Goal: Task Accomplishment & Management: Use online tool/utility

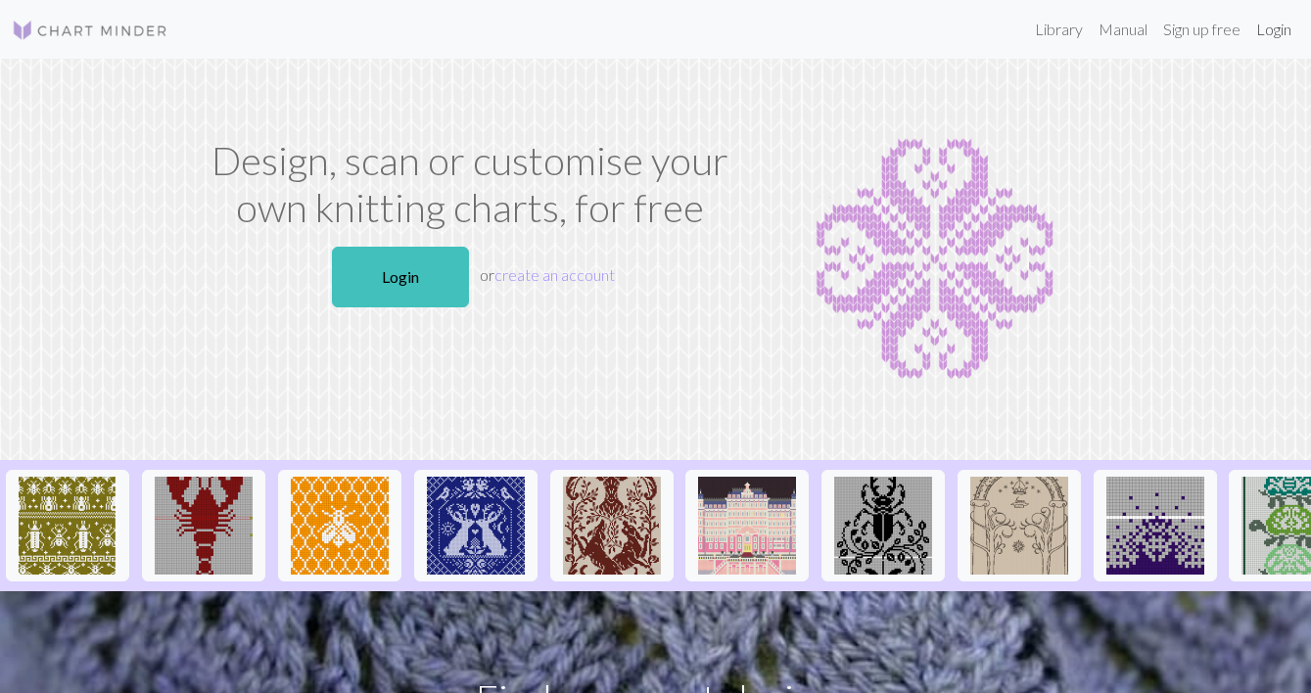
click at [1270, 27] on link "Login" at bounding box center [1273, 29] width 51 height 39
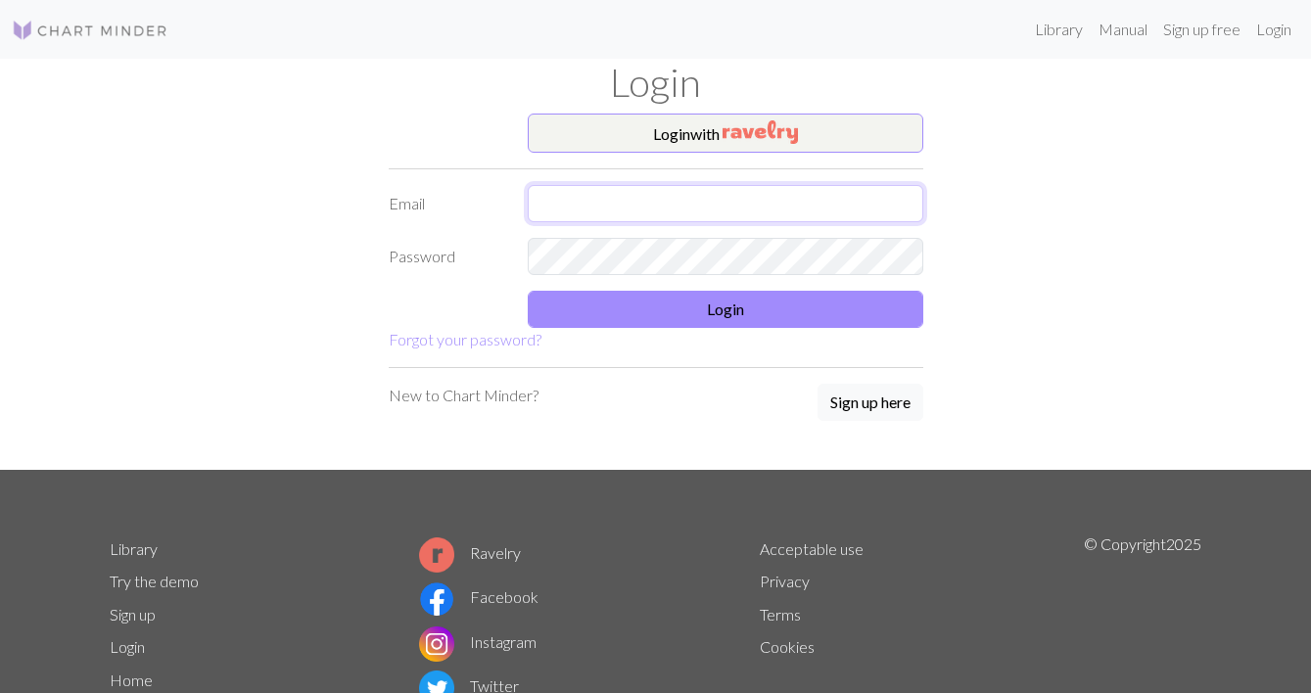
type input "[EMAIL_ADDRESS][DOMAIN_NAME]"
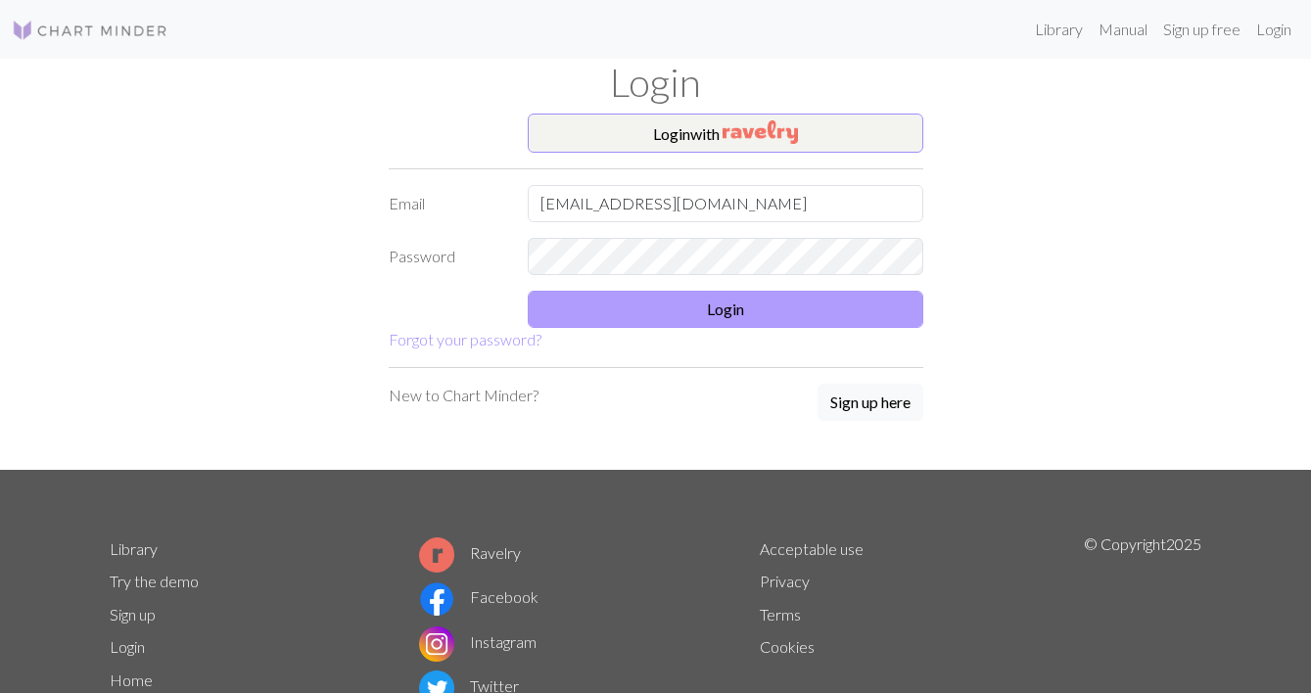
click at [676, 300] on button "Login" at bounding box center [726, 309] width 396 height 37
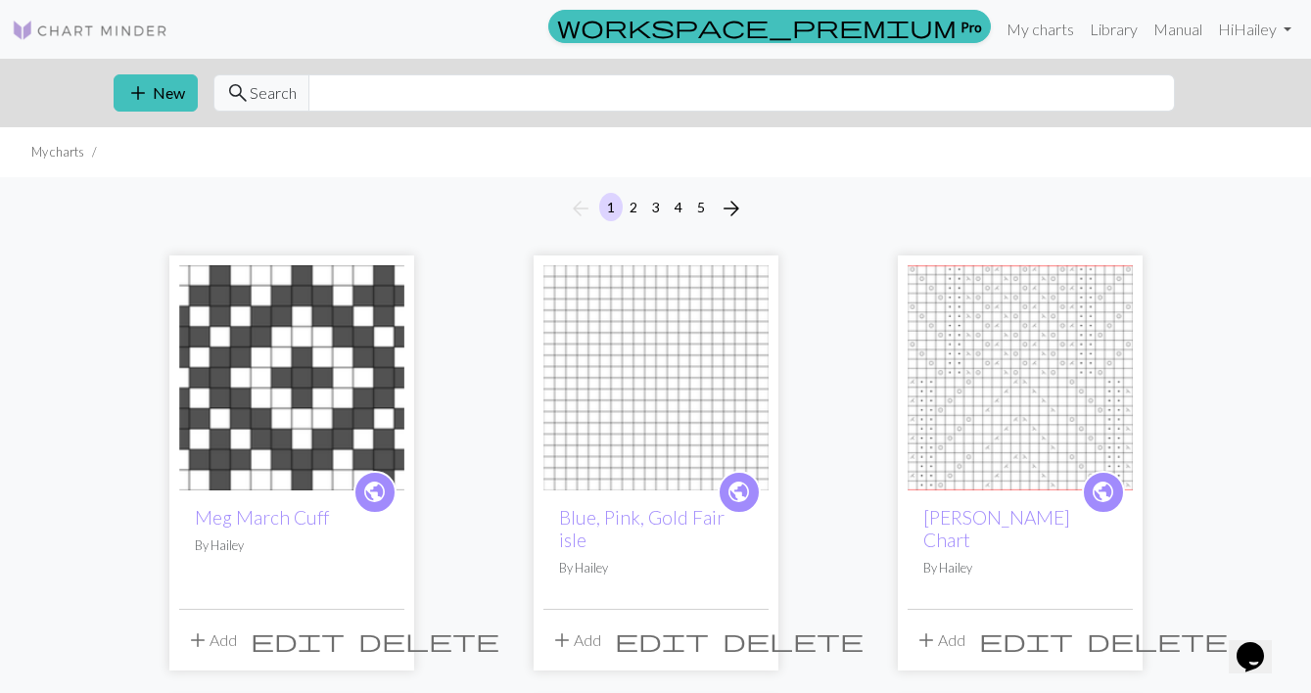
click at [697, 211] on button "5" at bounding box center [700, 207] width 23 height 28
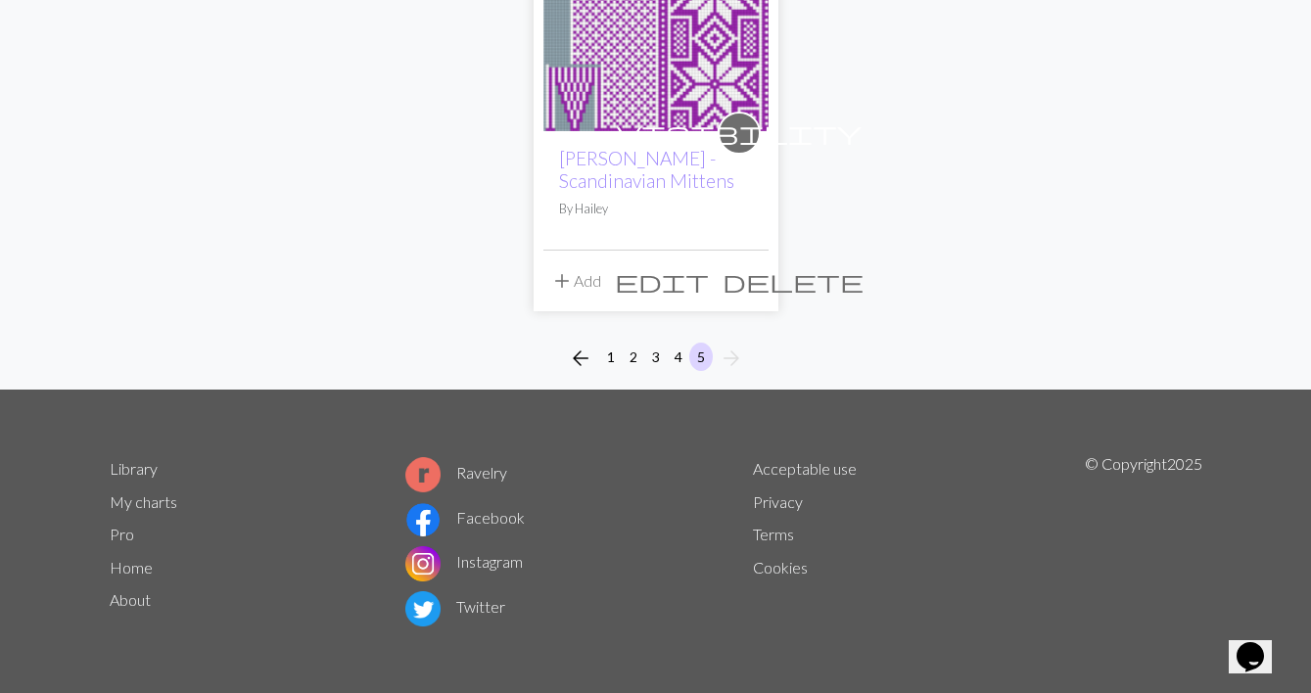
scroll to position [1676, 0]
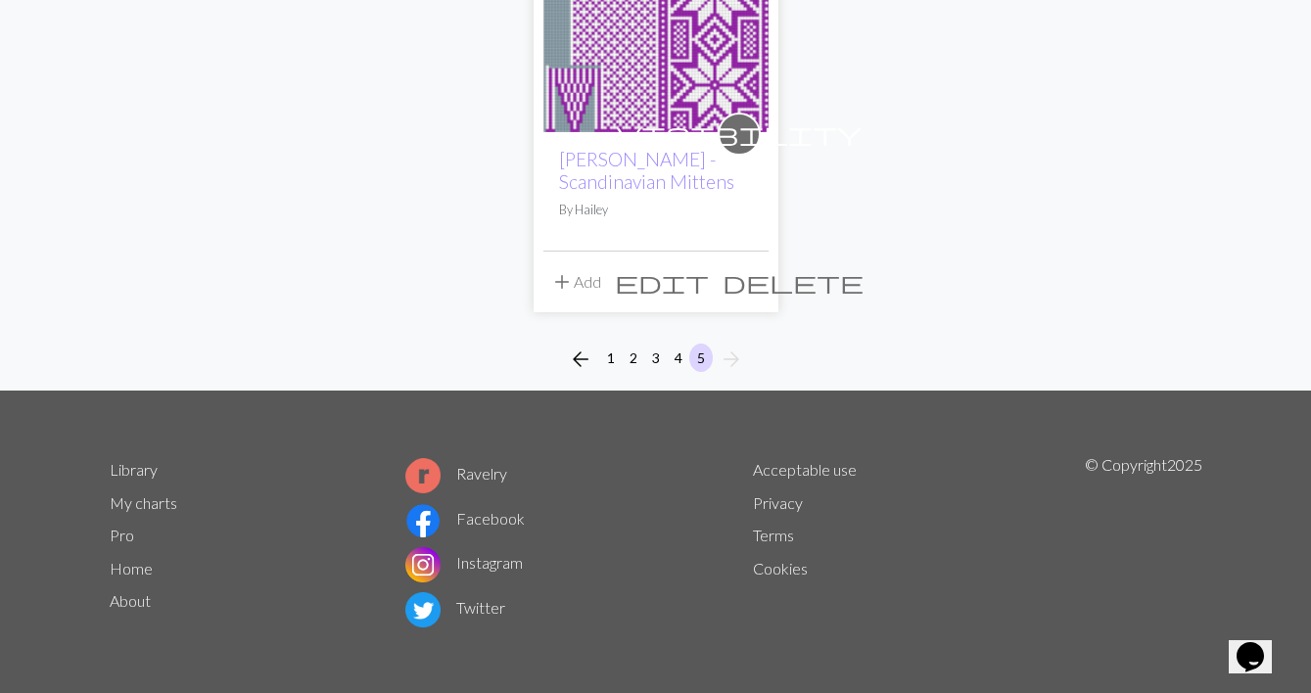
click at [626, 85] on img at bounding box center [655, 19] width 225 height 225
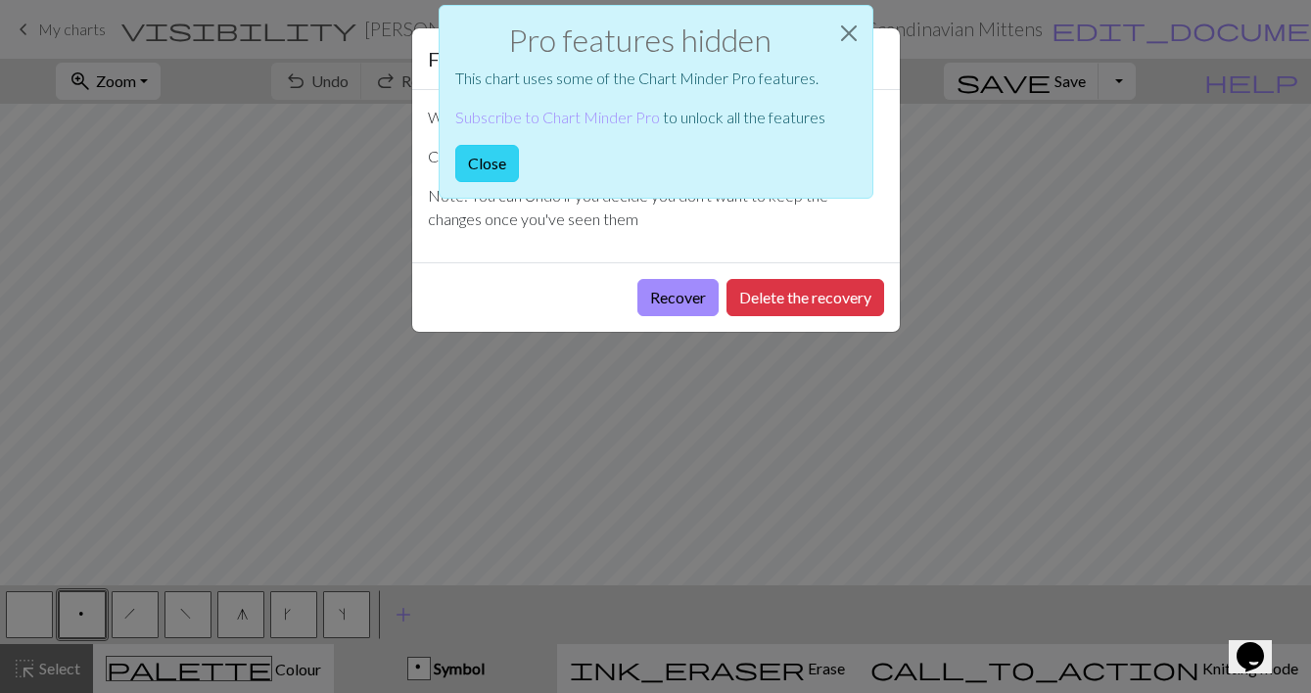
click at [491, 169] on button "Close" at bounding box center [487, 163] width 64 height 37
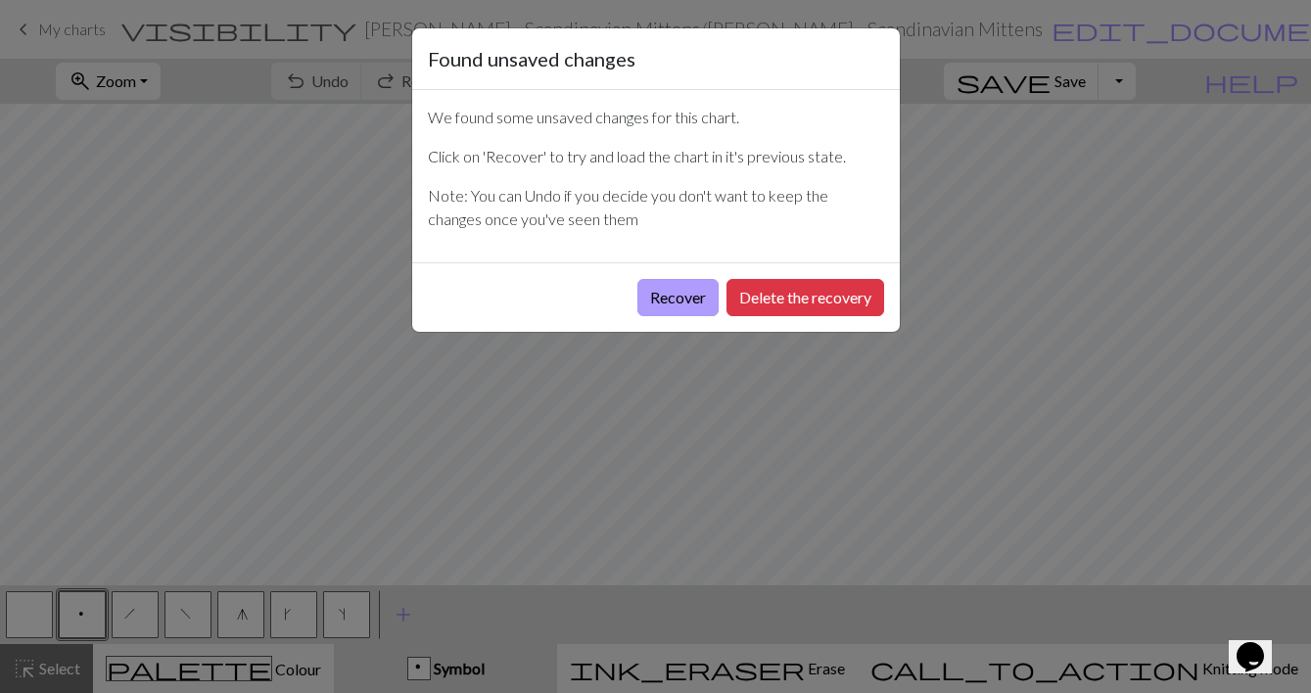
click at [661, 289] on button "Recover" at bounding box center [677, 297] width 81 height 37
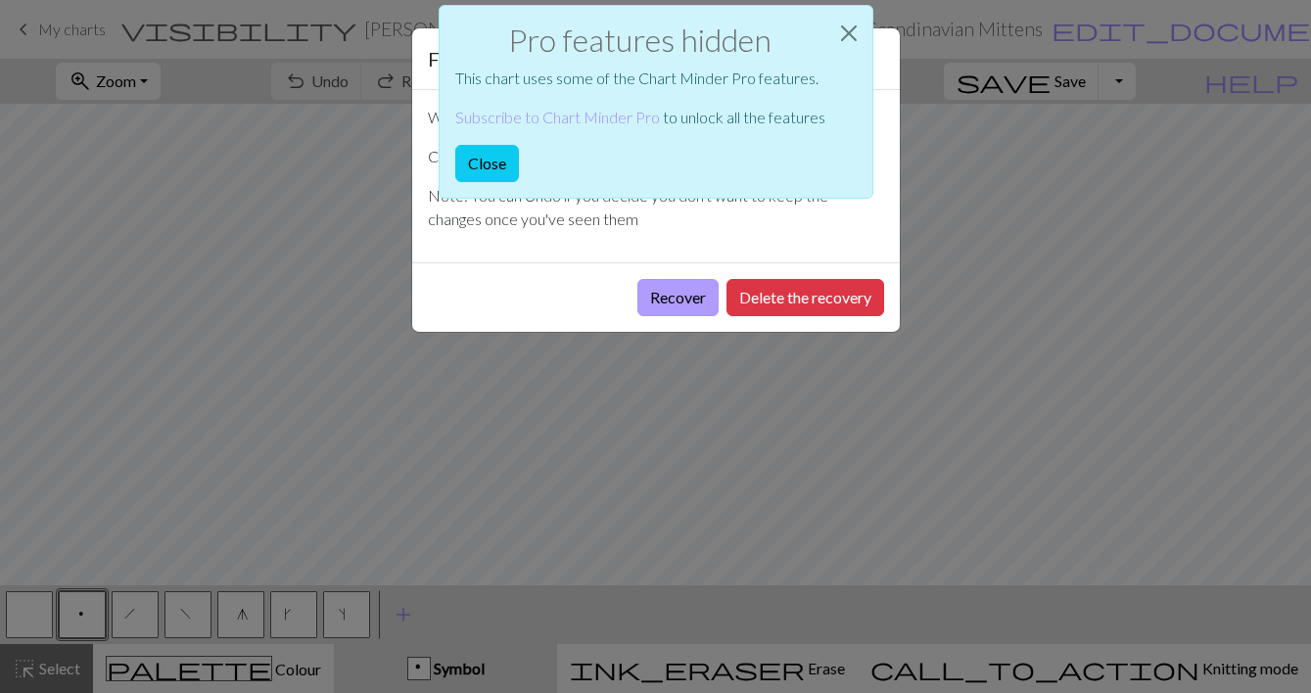
click at [690, 298] on button "Recover" at bounding box center [677, 297] width 81 height 37
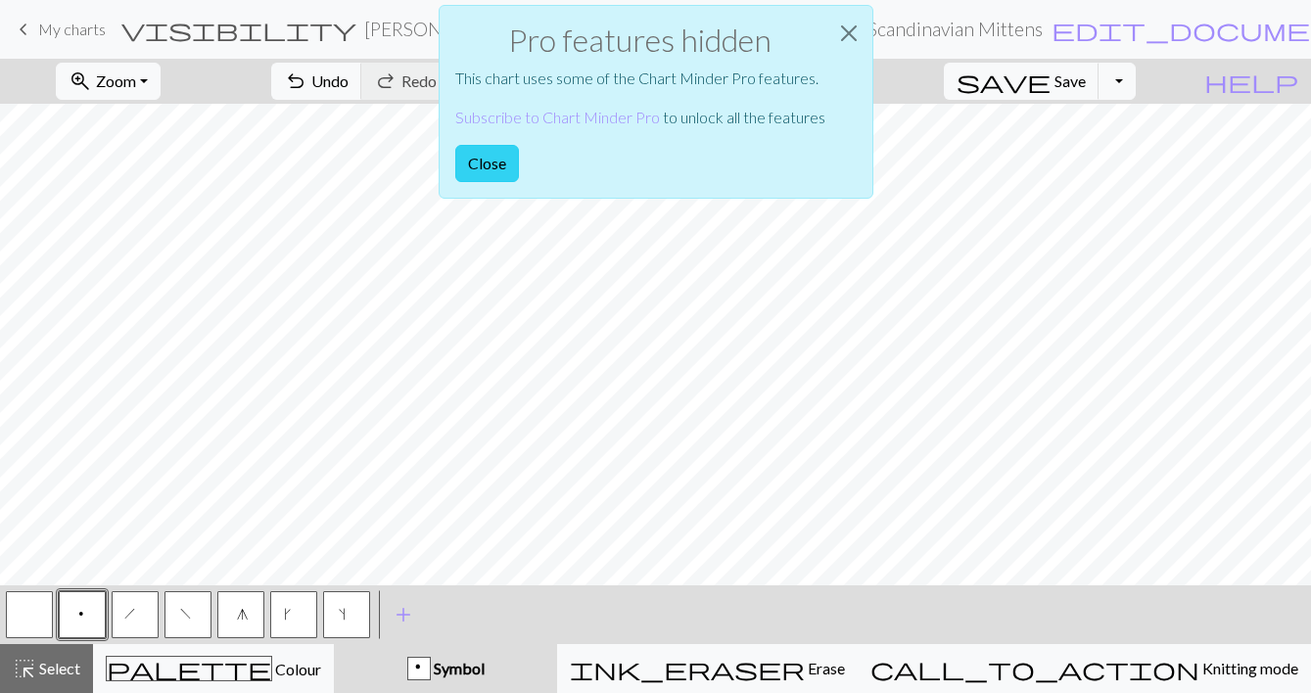
click at [496, 158] on button "Close" at bounding box center [487, 163] width 64 height 37
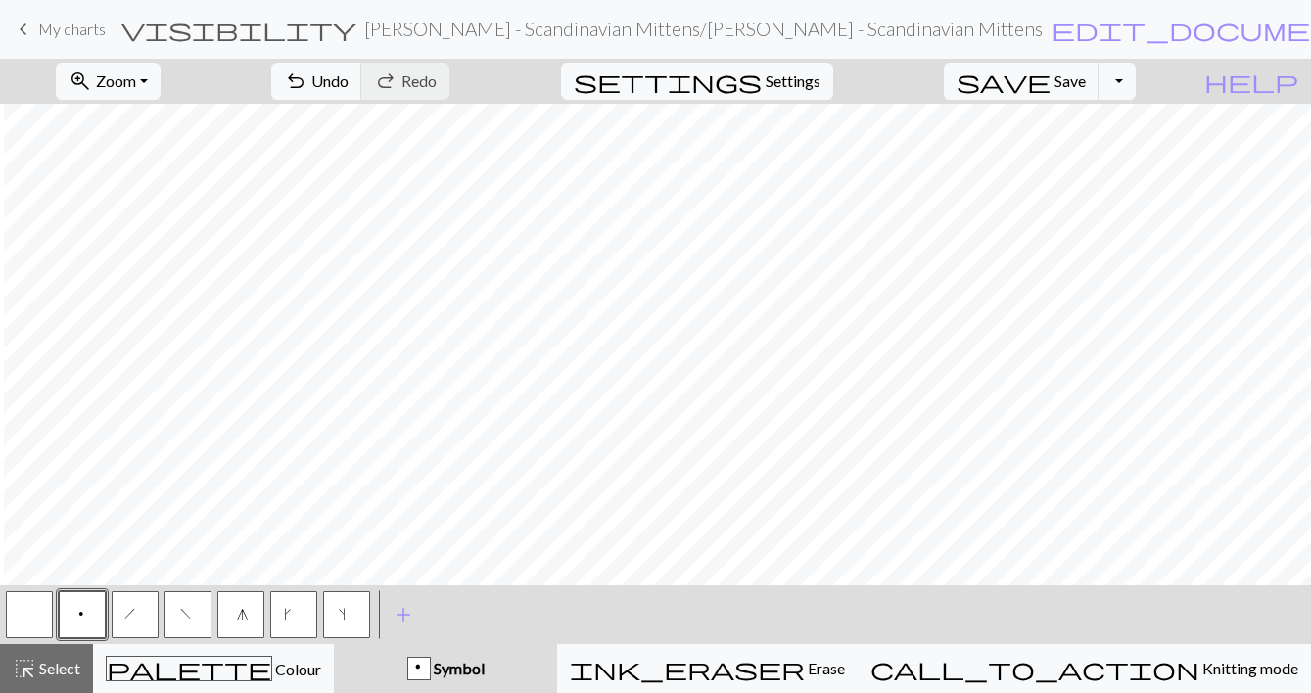
scroll to position [0, 696]
click at [29, 619] on button "button" at bounding box center [29, 614] width 47 height 47
click at [1084, 79] on button "save Save Save" at bounding box center [1022, 81] width 156 height 37
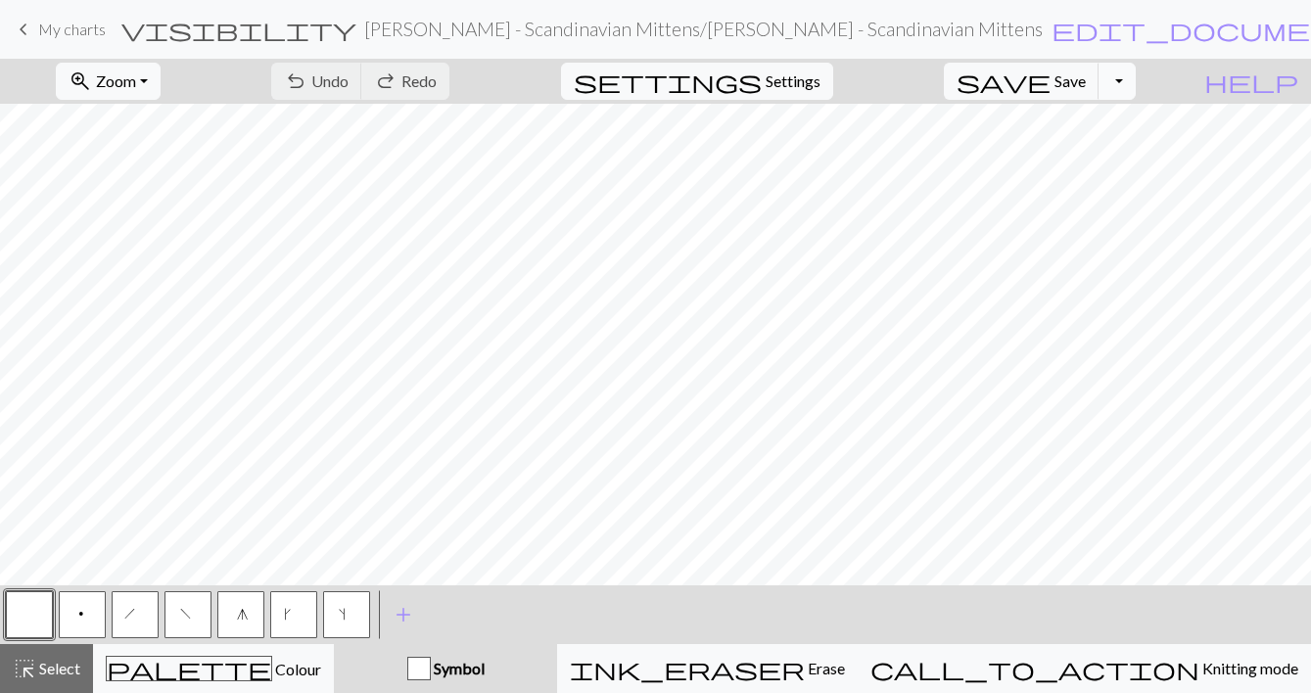
click at [1136, 76] on button "Toggle Dropdown" at bounding box center [1116, 81] width 37 height 37
click at [1093, 161] on button "save_alt Download" at bounding box center [973, 155] width 323 height 31
